Goal: Information Seeking & Learning: Find specific fact

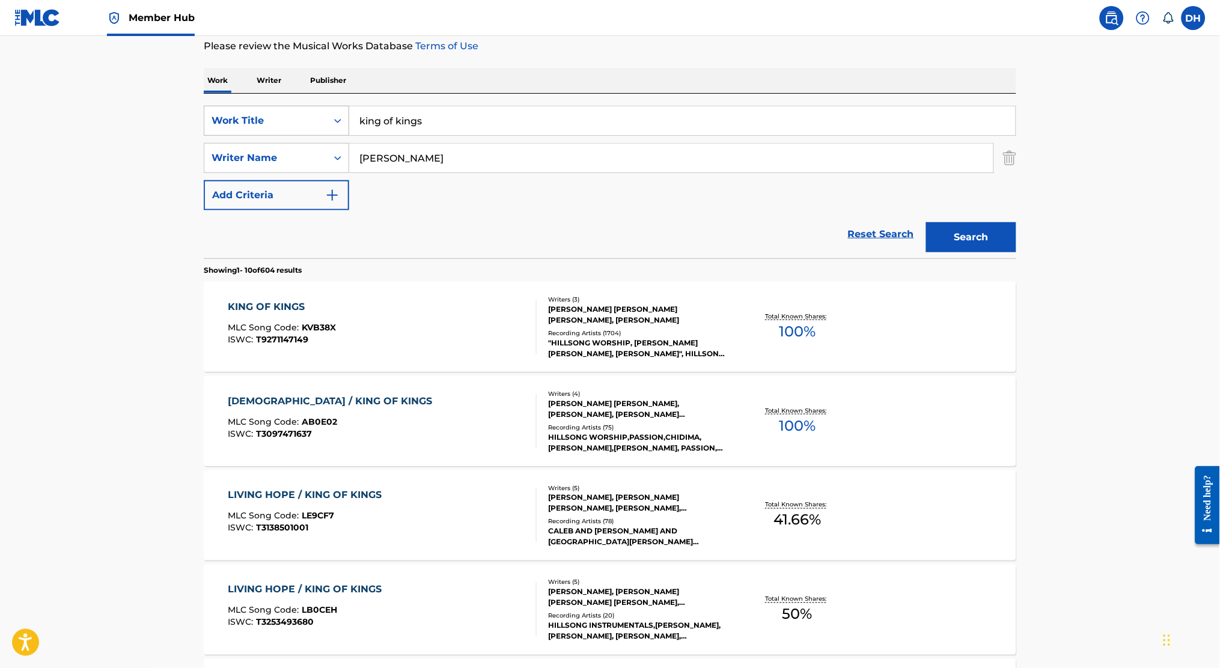
drag, startPoint x: 446, startPoint y: 128, endPoint x: 336, endPoint y: 122, distance: 110.1
click at [336, 122] on div "SearchWithCriteriae6dccd6b-caaa-4fc6-8a7a-08f4df6b4940 Work Title king of kings" at bounding box center [610, 121] width 812 height 30
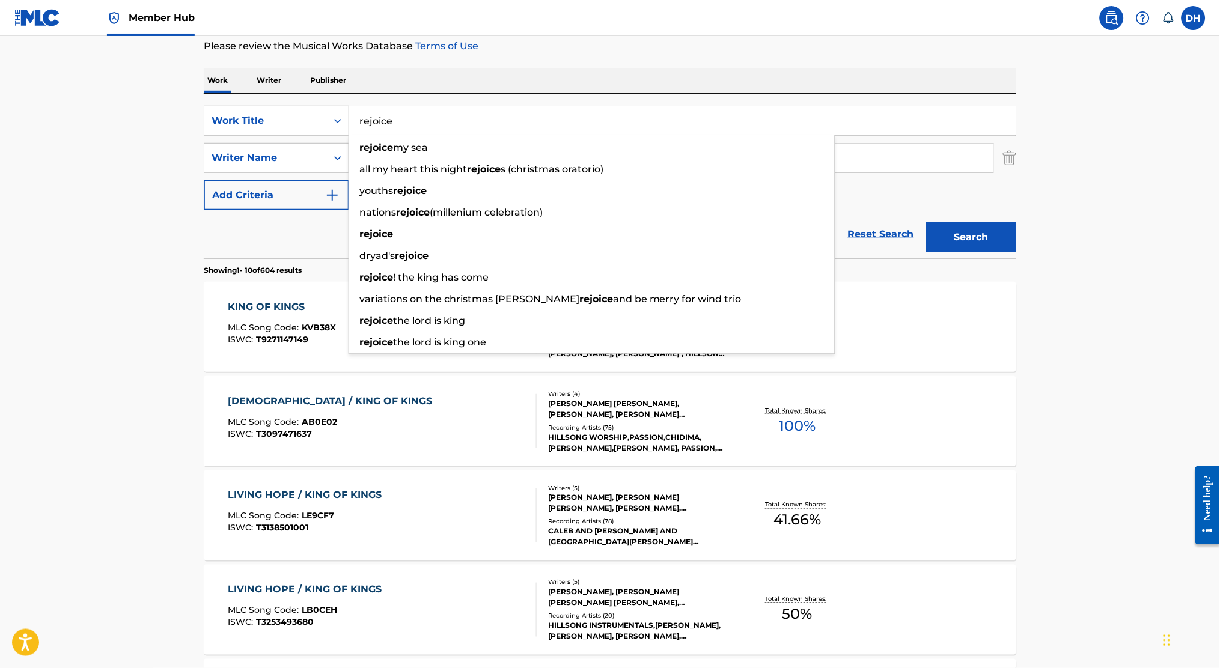
type input "rejoice"
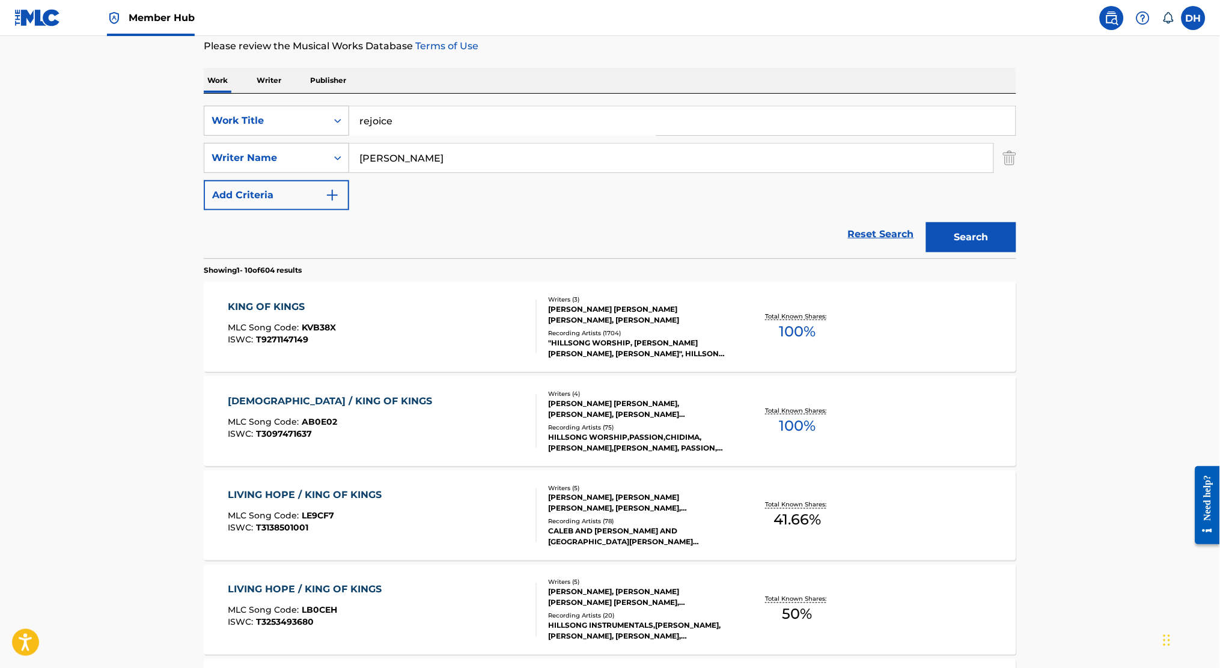
click at [113, 188] on main "The MLC Public Work Search The accuracy and completeness of The MLC's data is d…" at bounding box center [610, 581] width 1220 height 1414
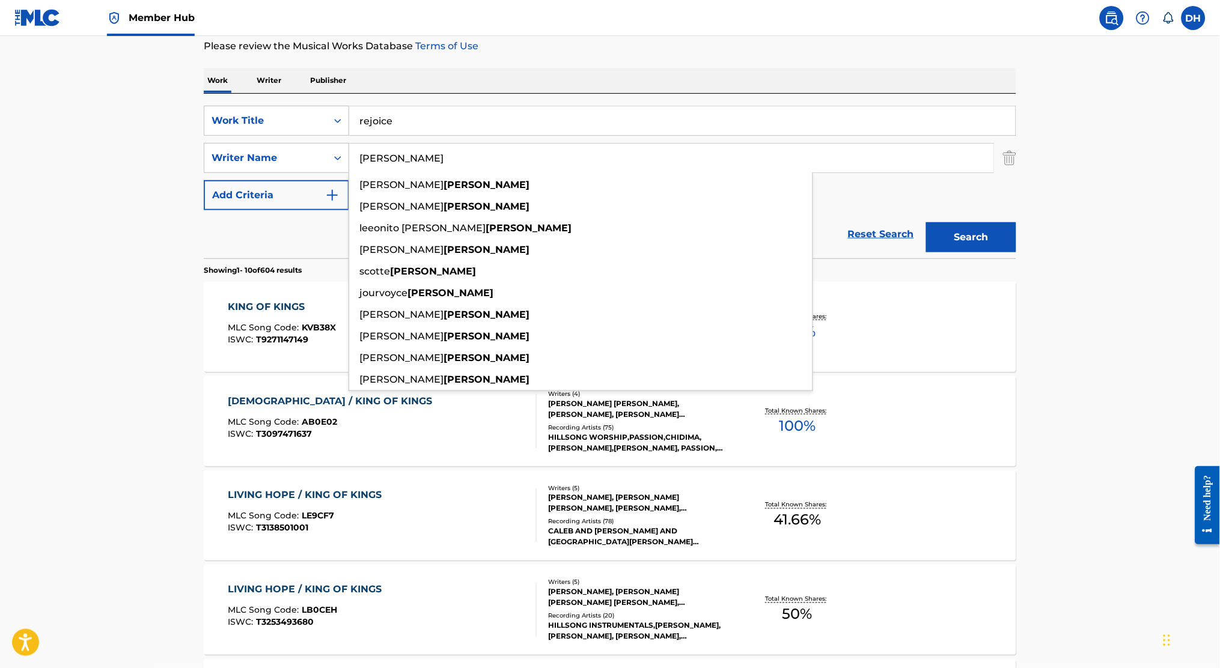
drag, startPoint x: 464, startPoint y: 166, endPoint x: 199, endPoint y: 149, distance: 265.5
click at [199, 149] on div "The MLC Public Work Search The accuracy and completeness of The MLC's data is d…" at bounding box center [609, 593] width 841 height 1378
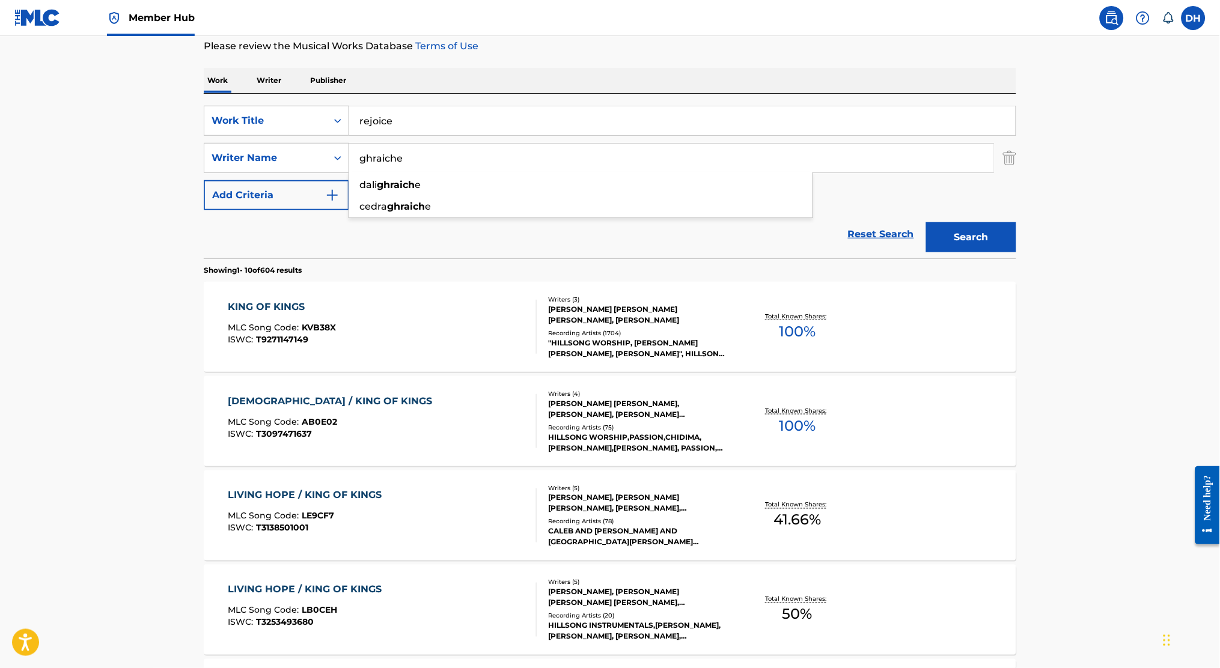
type input "ghraiche"
click at [926, 222] on button "Search" at bounding box center [971, 237] width 90 height 30
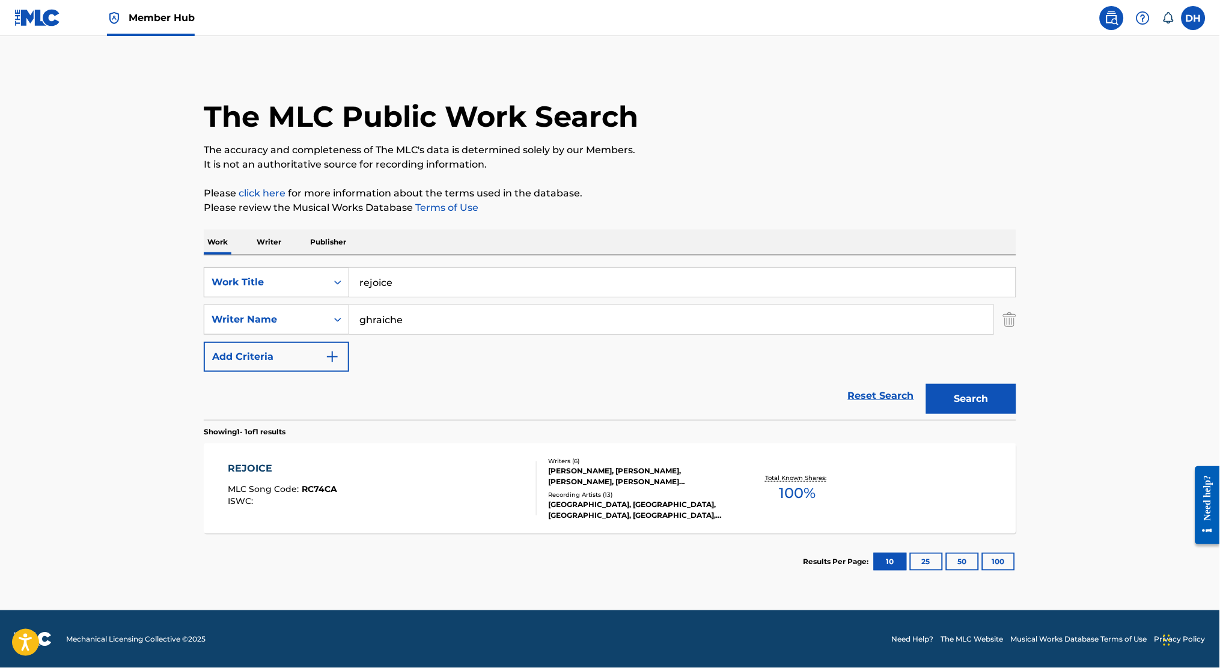
click at [441, 507] on div "REJOICE MLC Song Code : RC74CA ISWC :" at bounding box center [382, 488] width 309 height 54
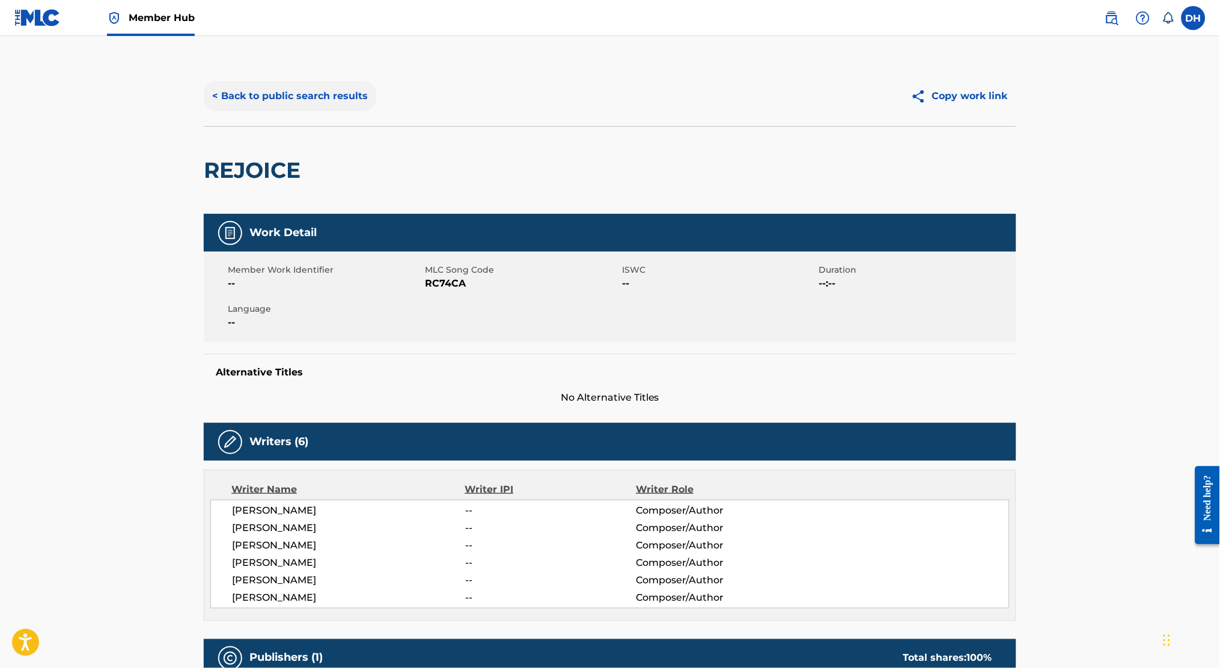
click at [278, 94] on button "< Back to public search results" at bounding box center [290, 96] width 172 height 30
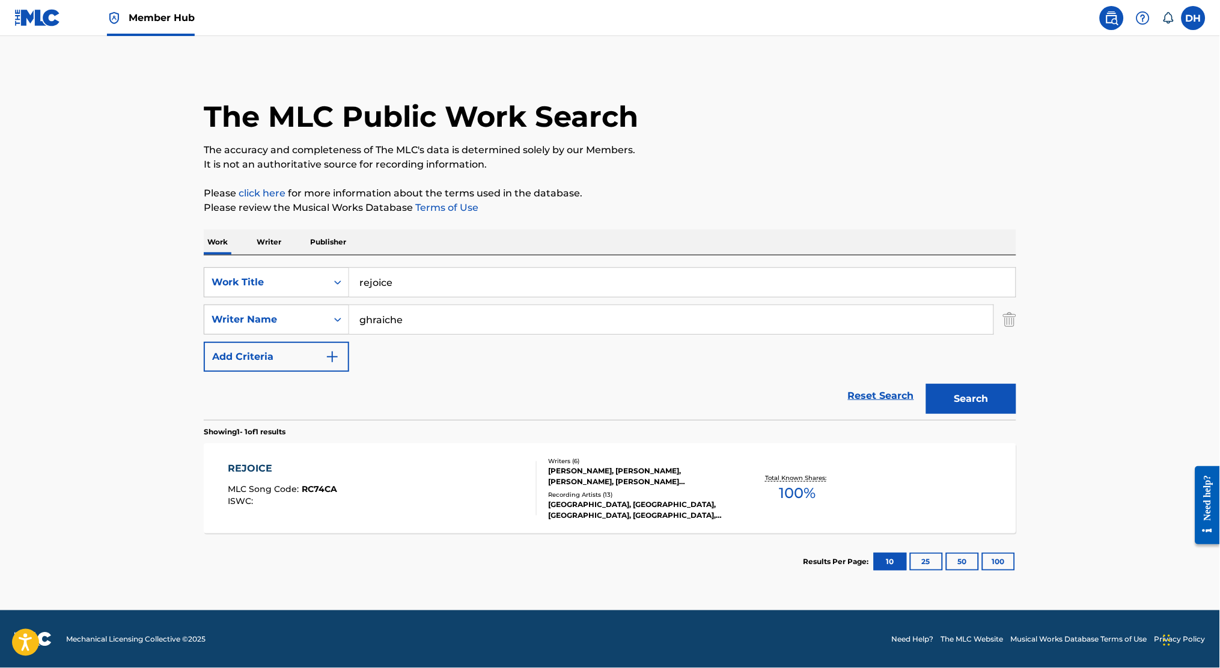
click at [400, 510] on div "REJOICE MLC Song Code : RC74CA ISWC :" at bounding box center [382, 488] width 309 height 54
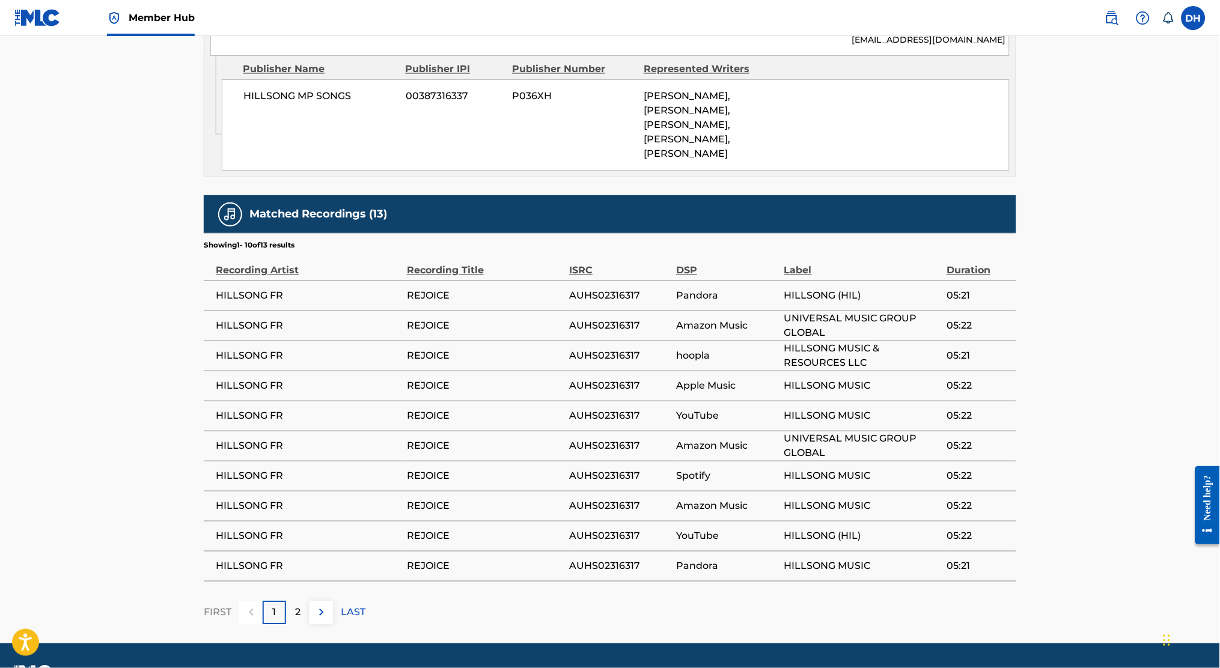
scroll to position [830, 0]
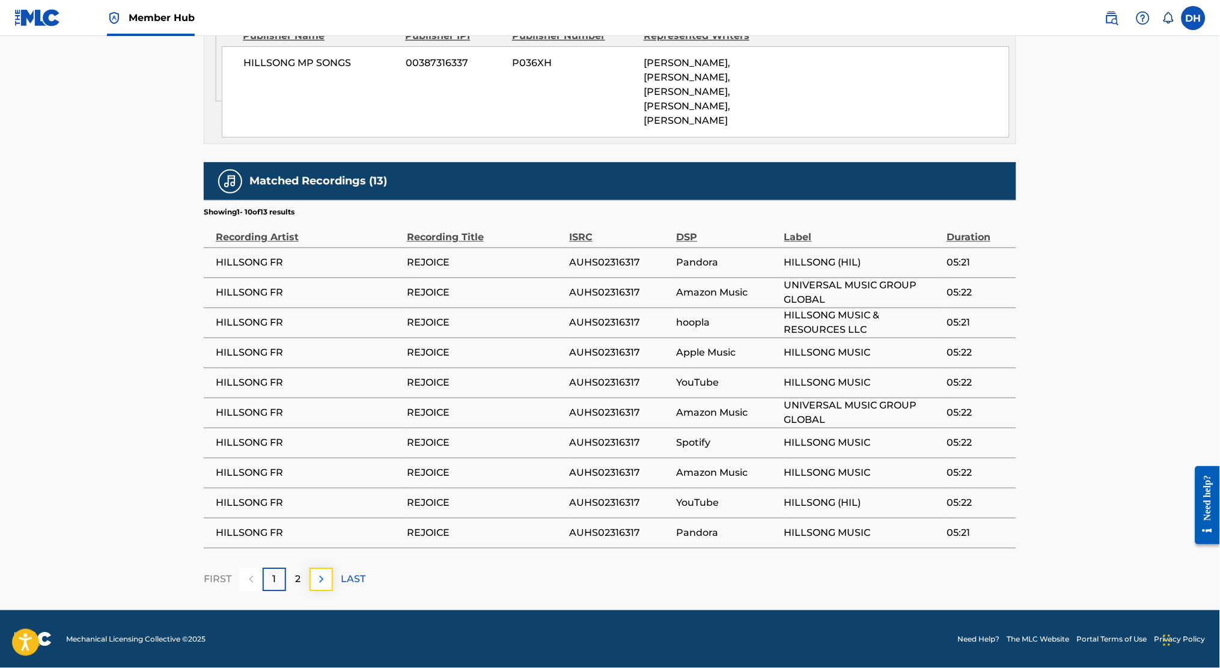
click at [332, 585] on button at bounding box center [320, 579] width 23 height 23
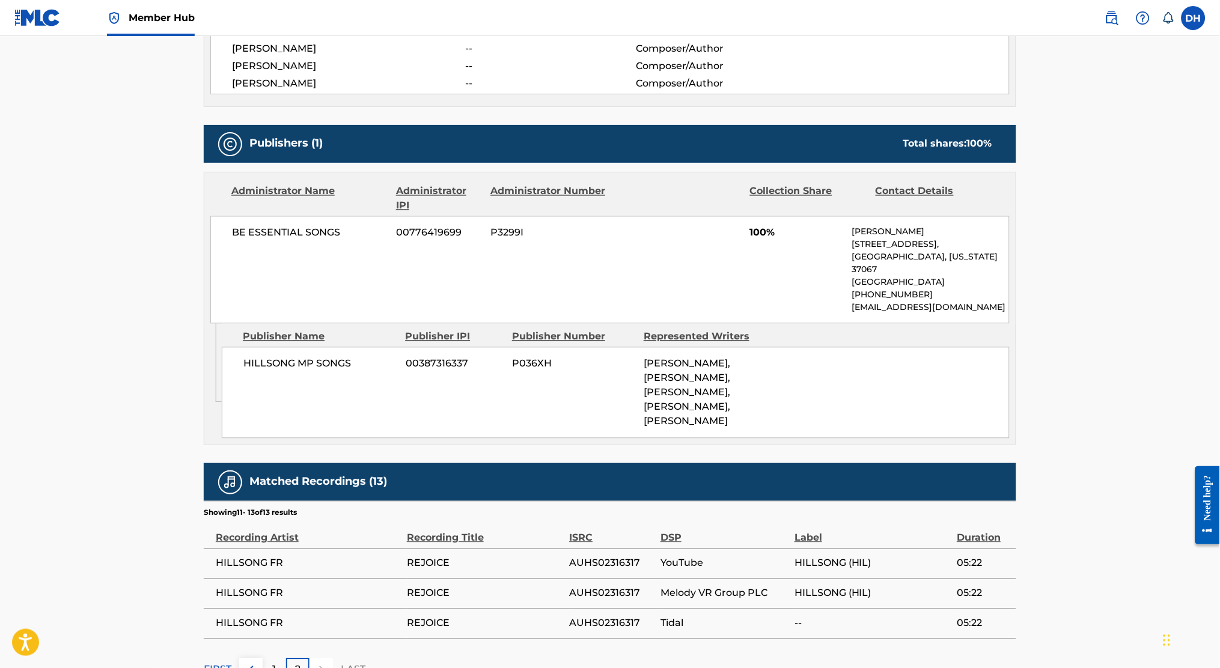
scroll to position [619, 0]
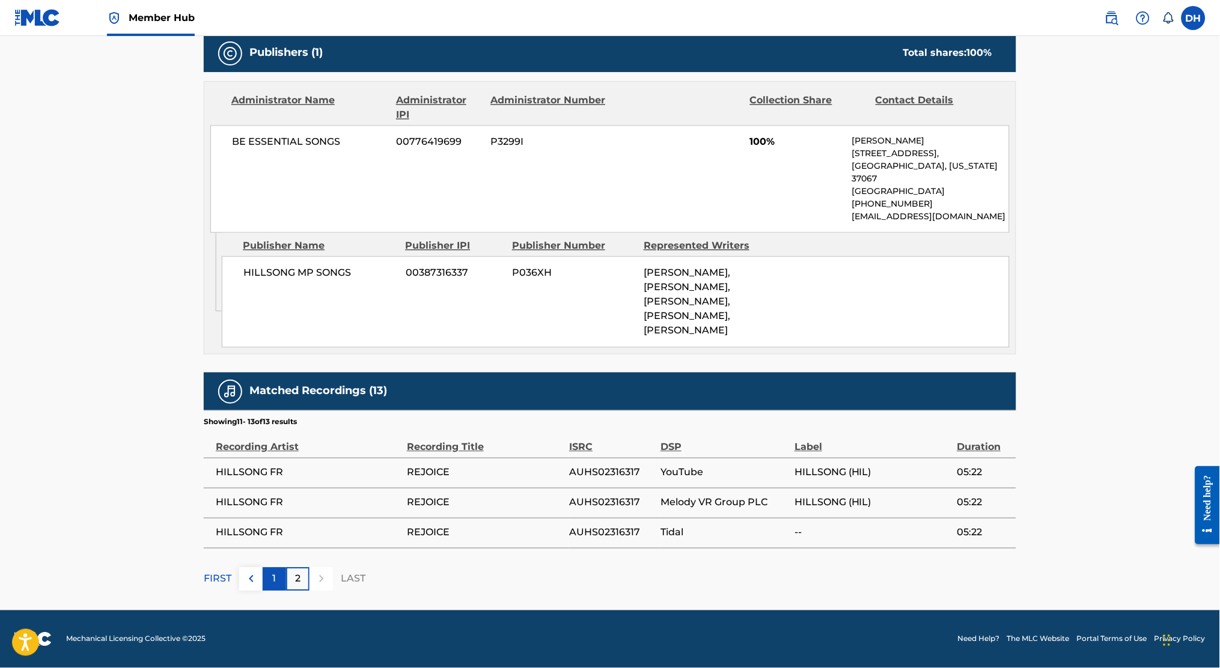
click at [277, 587] on div "1" at bounding box center [274, 579] width 23 height 23
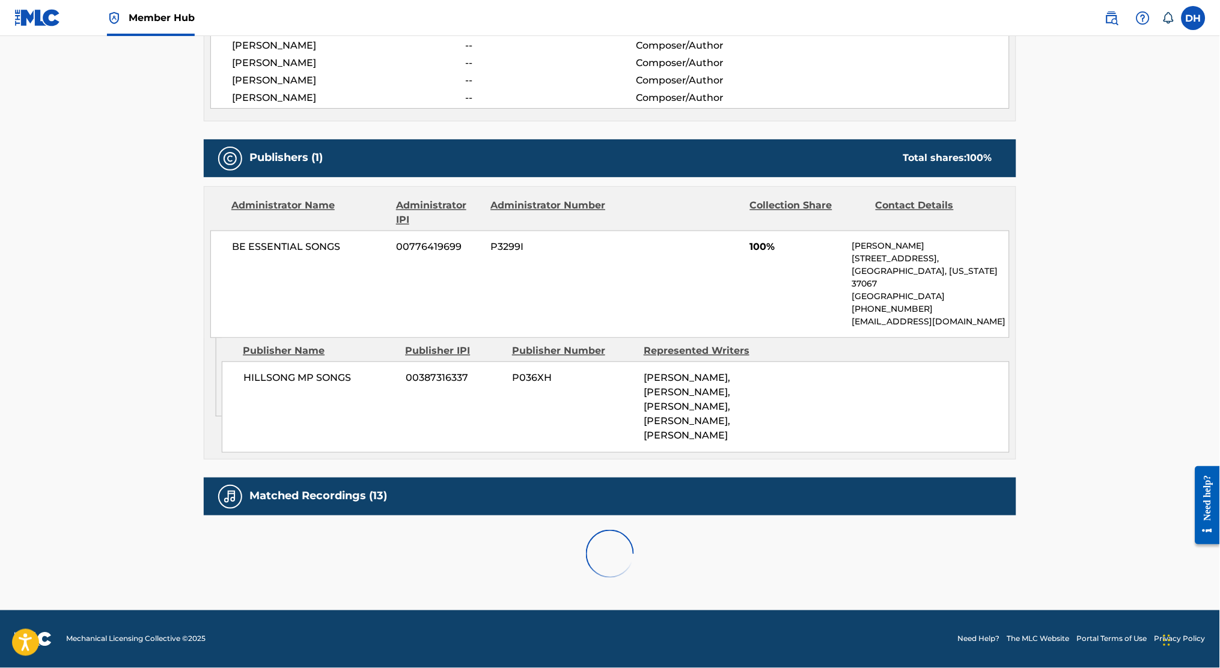
scroll to position [830, 0]
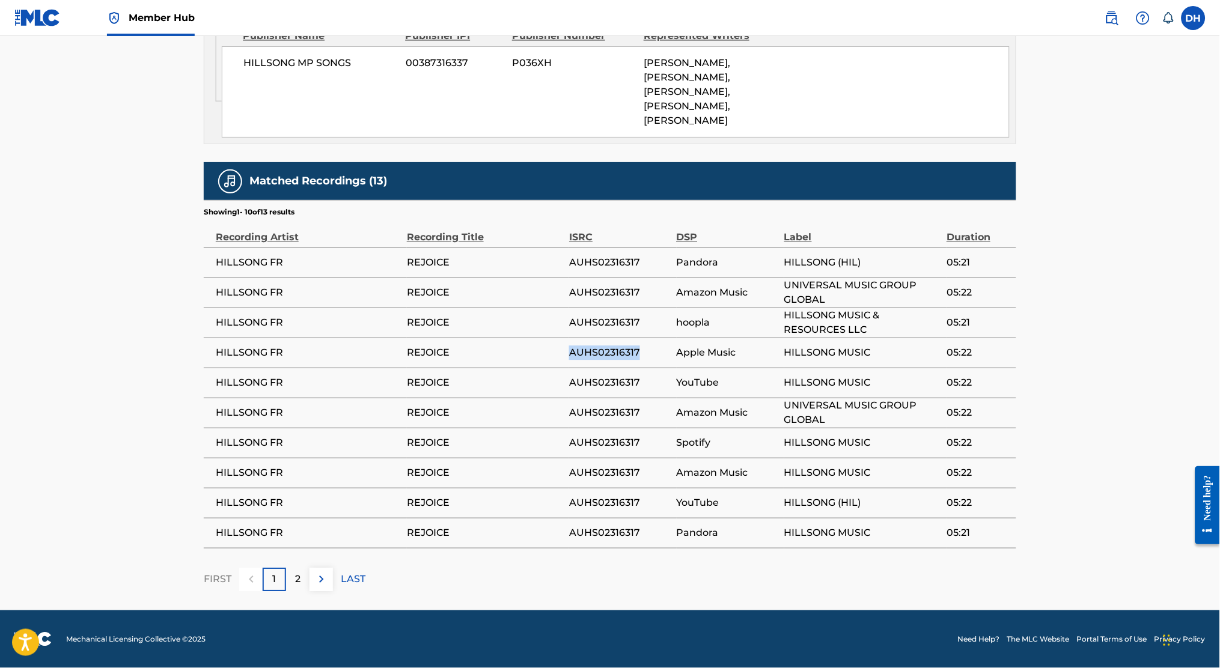
drag, startPoint x: 644, startPoint y: 356, endPoint x: 565, endPoint y: 348, distance: 79.6
click at [565, 348] on tr "HILLSONG FR REJOICE AUHS02316317 Apple Music HILLSONG MUSIC 05:22" at bounding box center [610, 353] width 812 height 30
copy tr "AUHS02316317"
click at [565, 348] on td "REJOICE" at bounding box center [488, 353] width 162 height 30
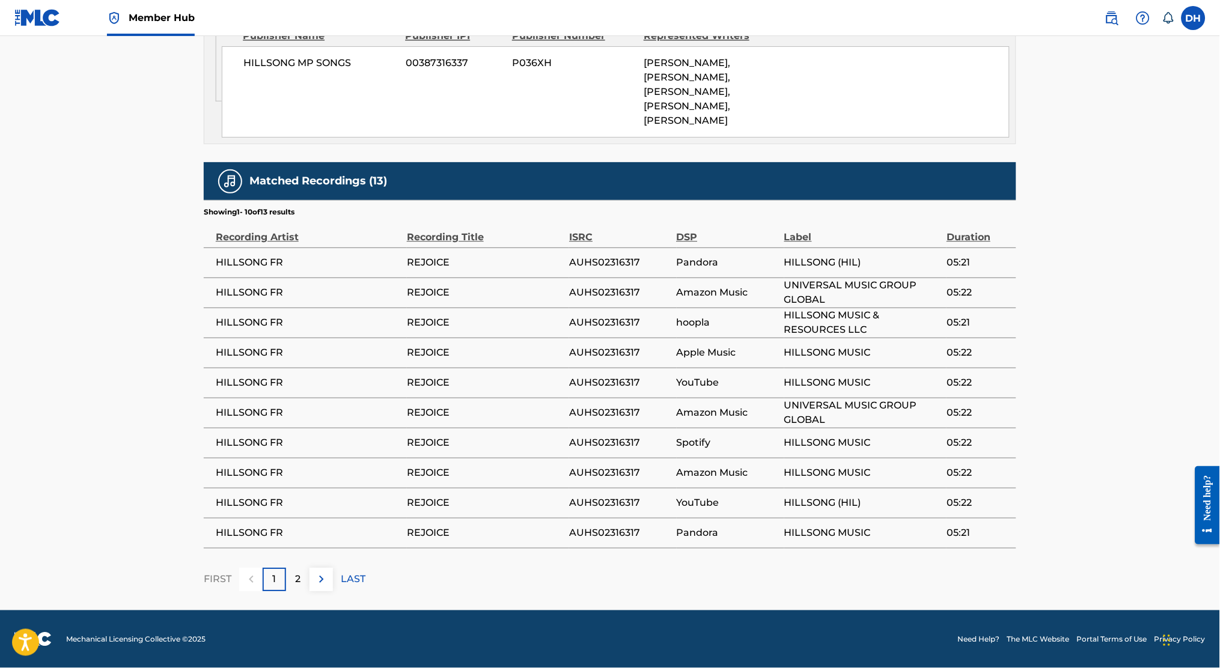
click at [607, 172] on div "Matched Recordings (13)" at bounding box center [610, 181] width 812 height 38
